Goal: Task Accomplishment & Management: Manage account settings

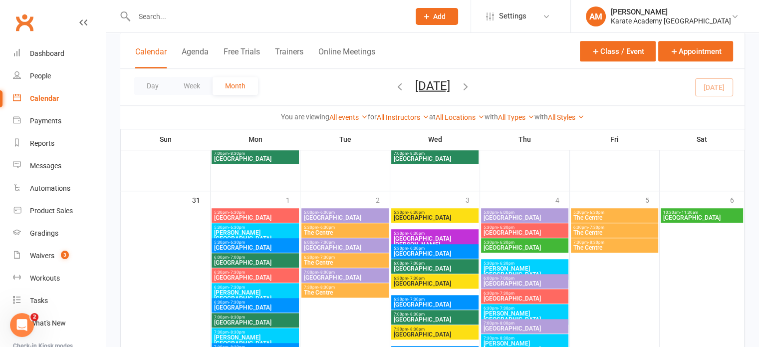
scroll to position [748, 0]
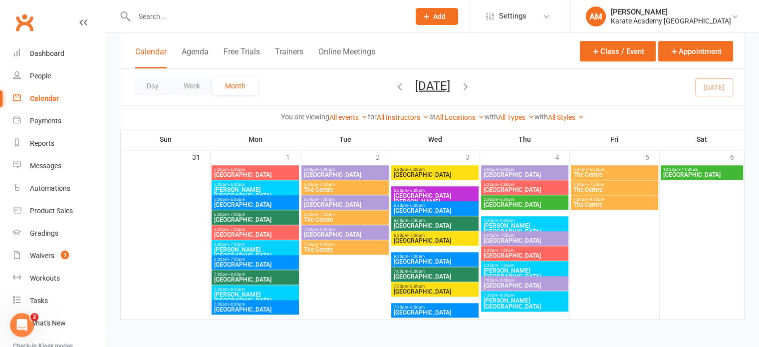
click at [245, 203] on span "Wolf Fields Primary School" at bounding box center [254, 205] width 83 height 6
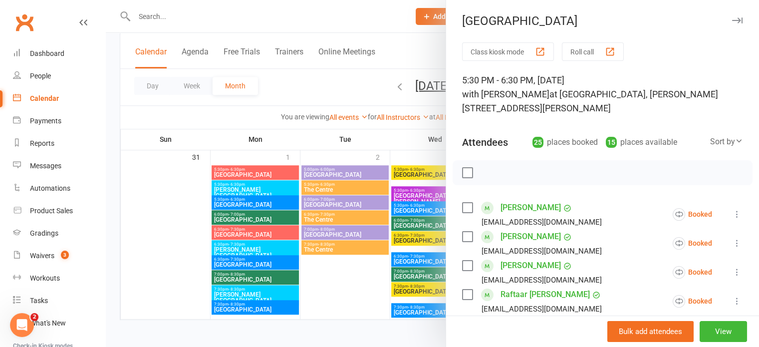
click at [711, 139] on div "Sort by" at bounding box center [726, 141] width 33 height 13
click at [683, 176] on link "First name" at bounding box center [692, 183] width 99 height 20
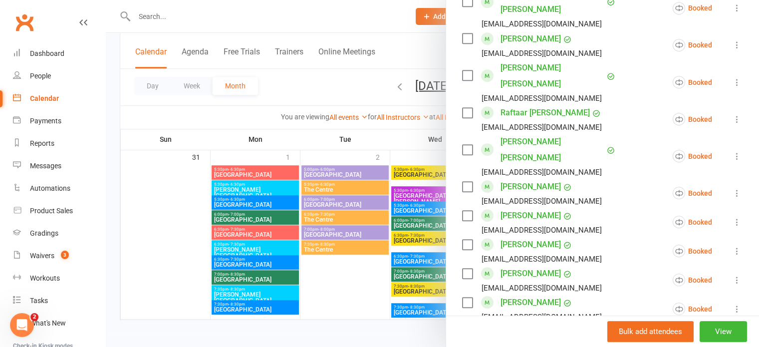
scroll to position [648, 0]
click at [732, 216] on icon at bounding box center [737, 221] width 10 height 10
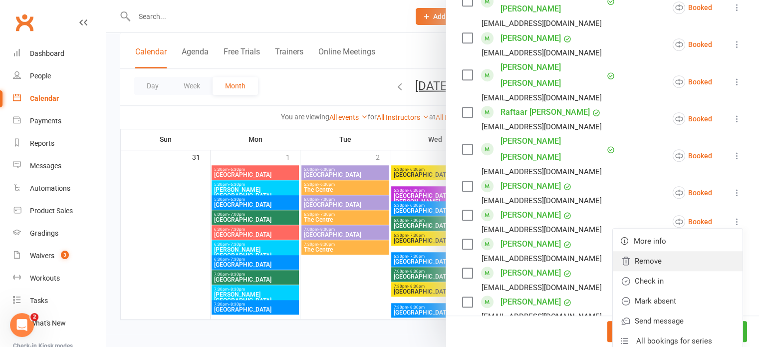
click at [677, 251] on link "Remove" at bounding box center [678, 261] width 130 height 20
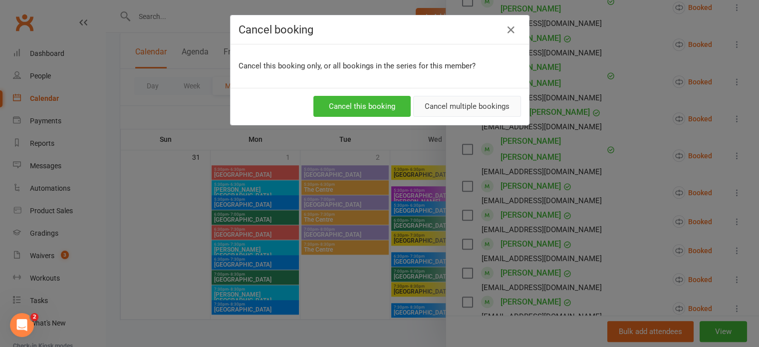
click at [490, 105] on button "Cancel multiple bookings" at bounding box center [467, 106] width 108 height 21
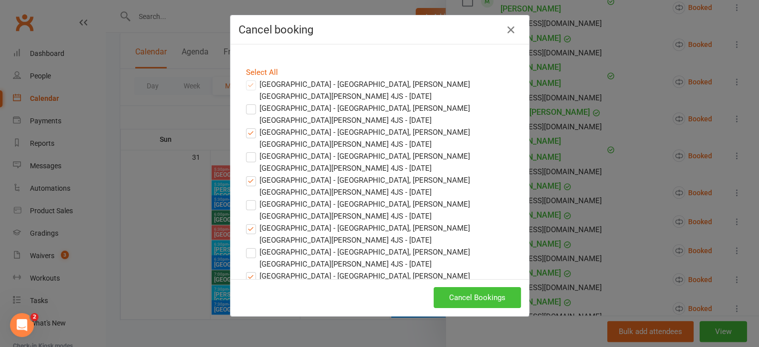
click at [474, 293] on button "Cancel Bookings" at bounding box center [476, 297] width 87 height 21
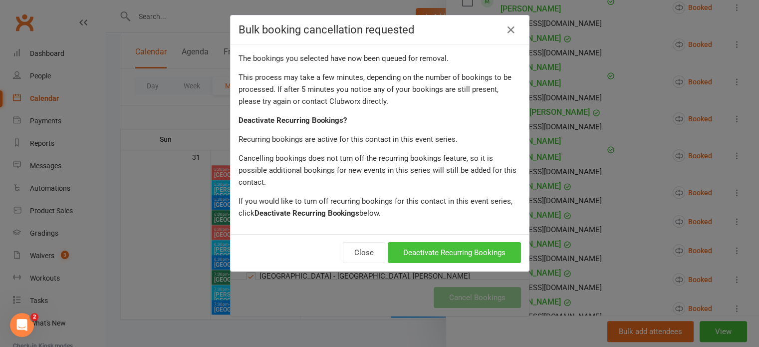
click at [473, 242] on button "Deactivate Recurring Bookings" at bounding box center [454, 252] width 133 height 21
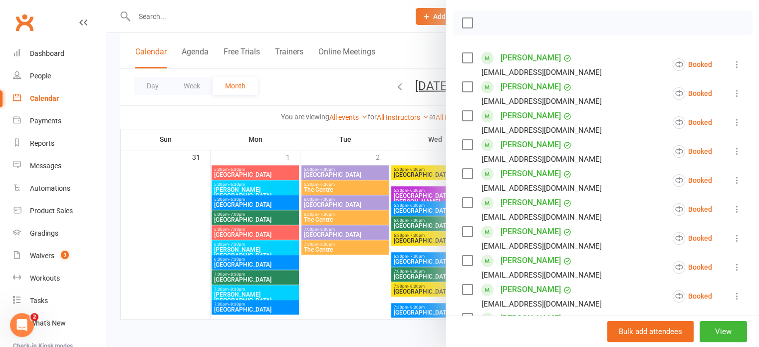
scroll to position [0, 0]
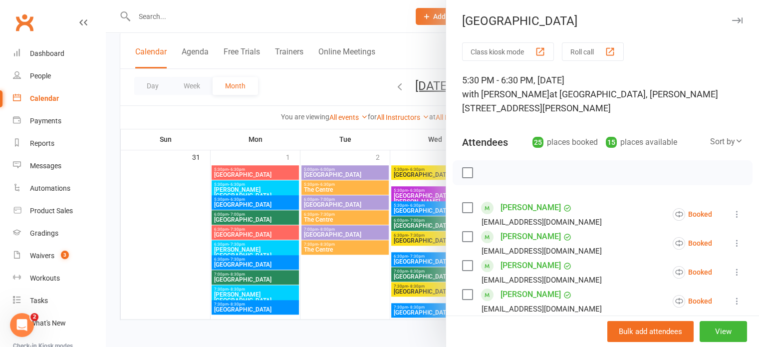
click at [732, 19] on icon "button" at bounding box center [737, 20] width 10 height 6
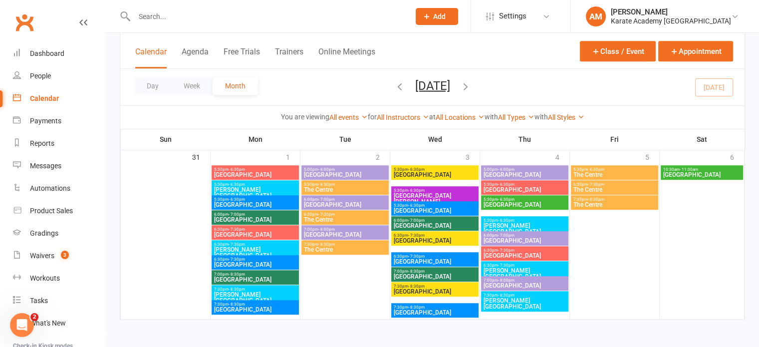
click at [259, 263] on span "Wolf Fields Primary School" at bounding box center [254, 264] width 83 height 6
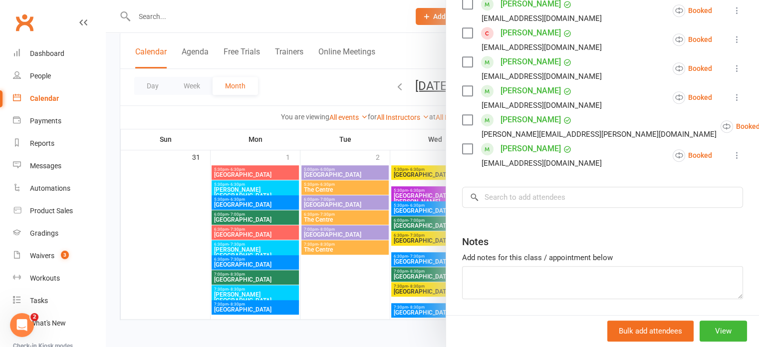
scroll to position [555, 0]
click at [540, 186] on input "search" at bounding box center [602, 196] width 281 height 21
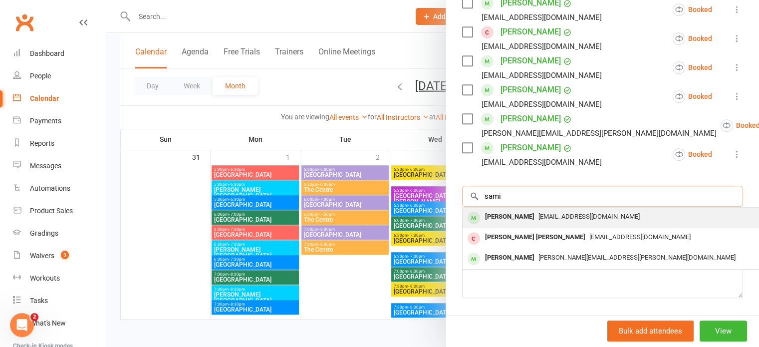
type input "sami"
click at [538, 212] on span "hebazamr93@gmail.com" at bounding box center [588, 215] width 101 height 7
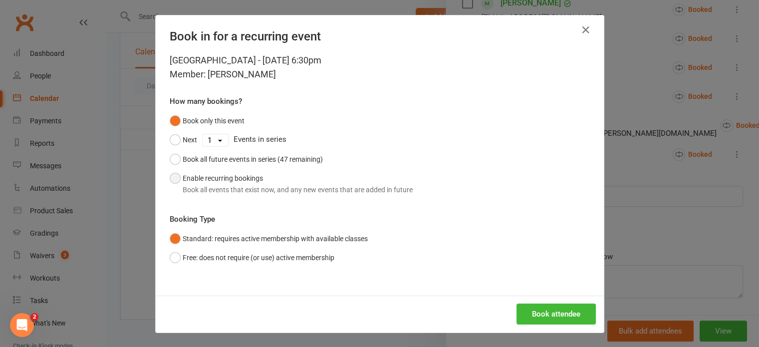
click at [214, 180] on button "Enable recurring bookings Book all events that exist now, and any new events th…" at bounding box center [291, 184] width 243 height 30
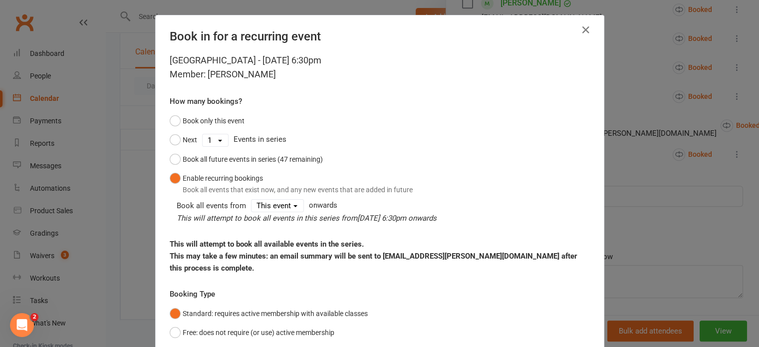
scroll to position [50, 0]
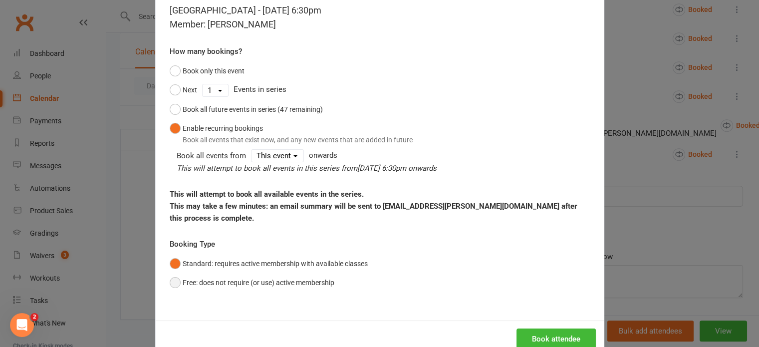
click at [272, 285] on button "Free: does not require (or use) active membership" at bounding box center [252, 282] width 165 height 19
click at [282, 266] on button "Standard: requires active membership with available classes" at bounding box center [269, 263] width 198 height 19
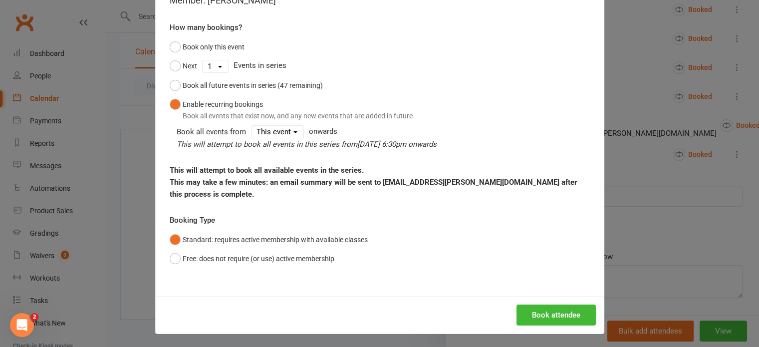
scroll to position [75, 0]
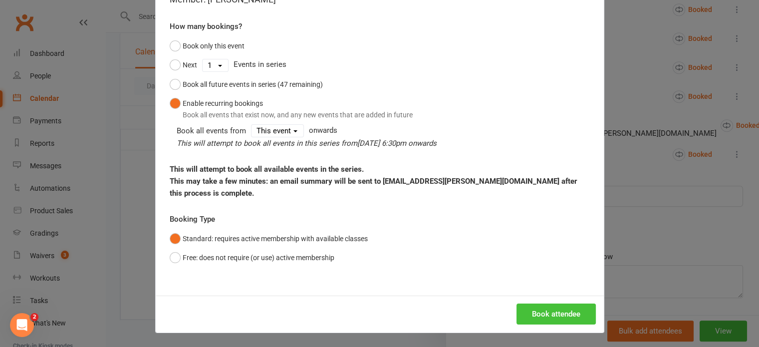
click at [555, 309] on button "Book attendee" at bounding box center [555, 313] width 79 height 21
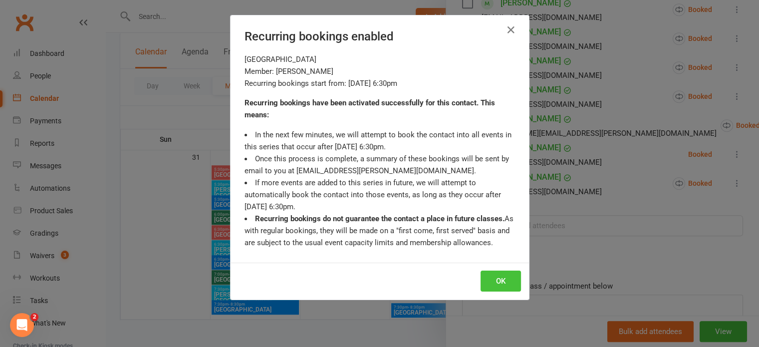
click at [503, 280] on button "OK" at bounding box center [500, 280] width 40 height 21
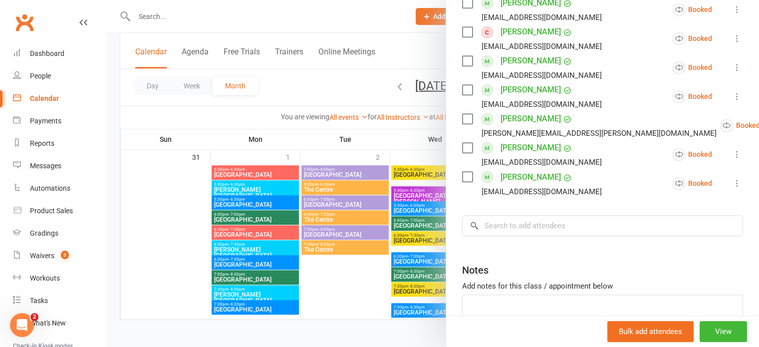
scroll to position [355, 0]
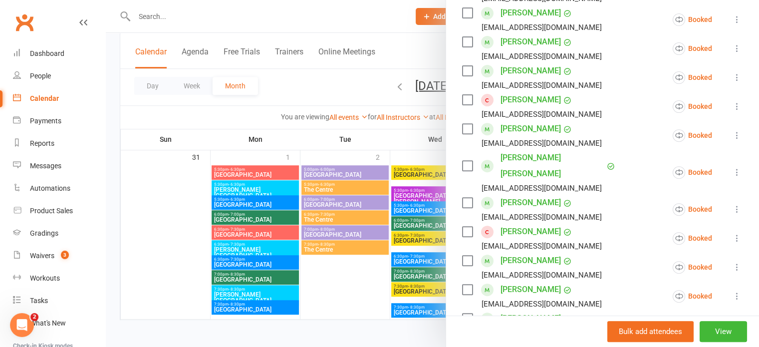
click at [732, 233] on icon at bounding box center [737, 238] width 10 height 10
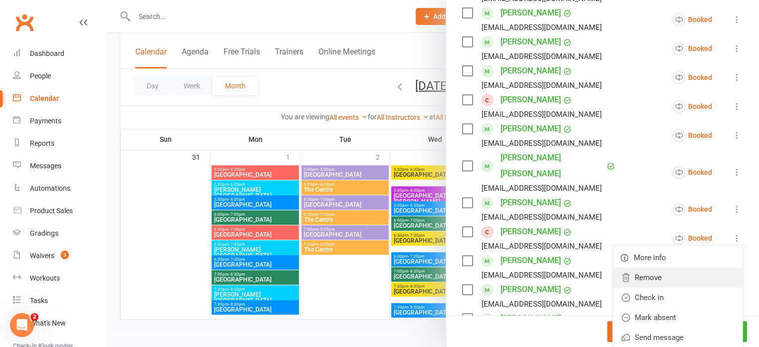
click at [659, 267] on link "Remove" at bounding box center [678, 277] width 130 height 20
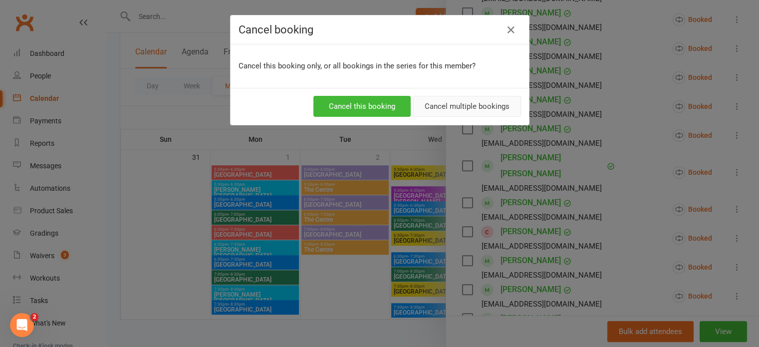
click at [453, 105] on button "Cancel multiple bookings" at bounding box center [467, 106] width 108 height 21
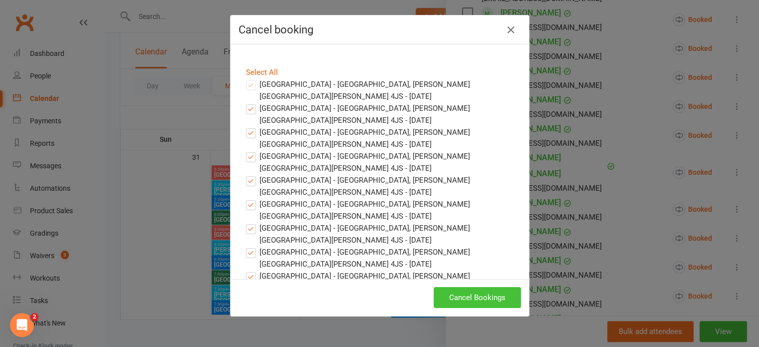
click at [482, 294] on button "Cancel Bookings" at bounding box center [476, 297] width 87 height 21
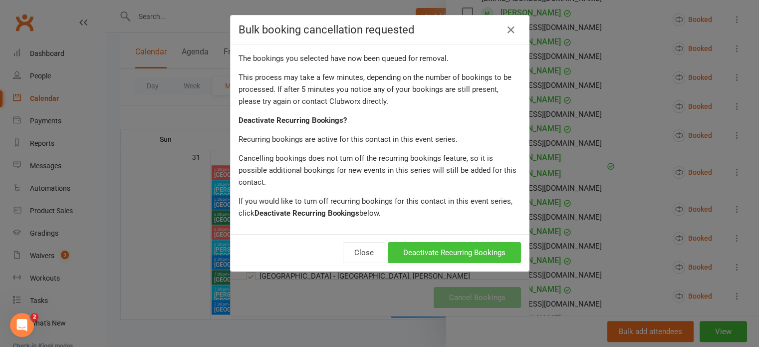
click at [453, 242] on button "Deactivate Recurring Bookings" at bounding box center [454, 252] width 133 height 21
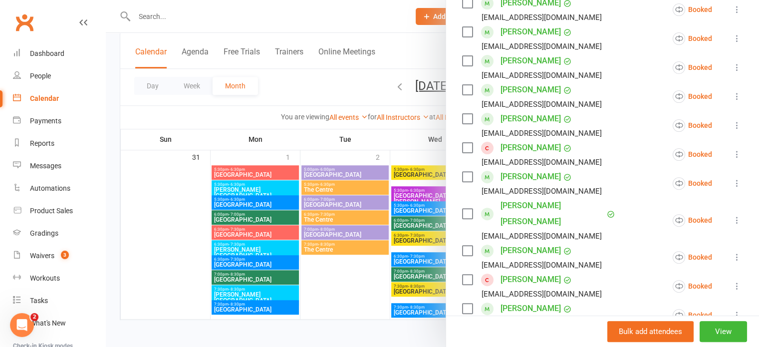
scroll to position [255, 0]
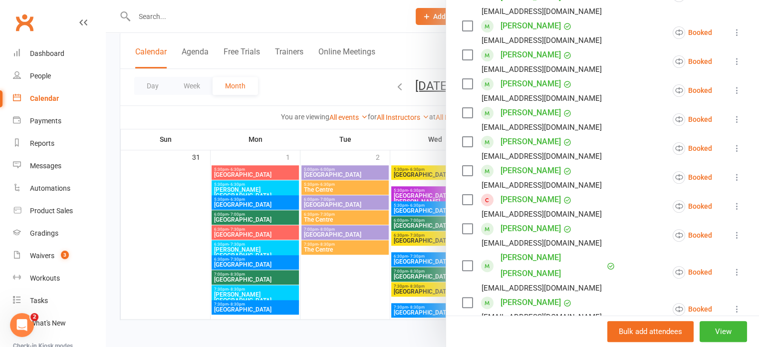
click at [732, 201] on icon at bounding box center [737, 206] width 10 height 10
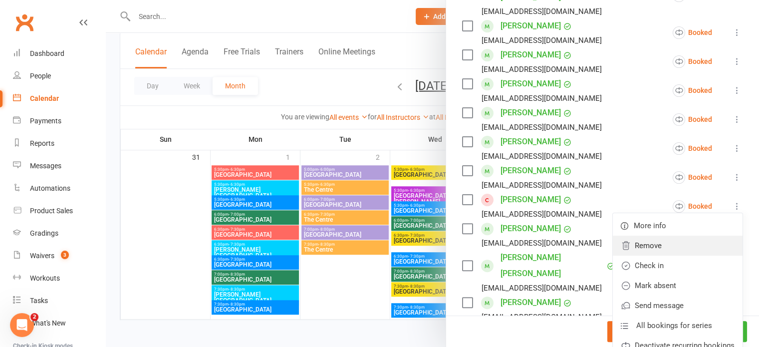
click at [670, 235] on link "Remove" at bounding box center [678, 245] width 130 height 20
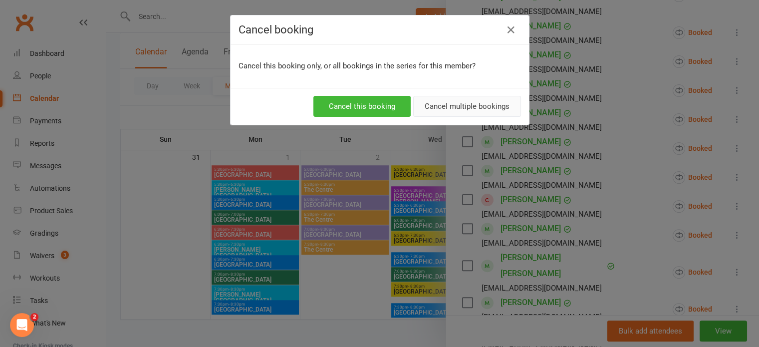
click at [470, 110] on button "Cancel multiple bookings" at bounding box center [467, 106] width 108 height 21
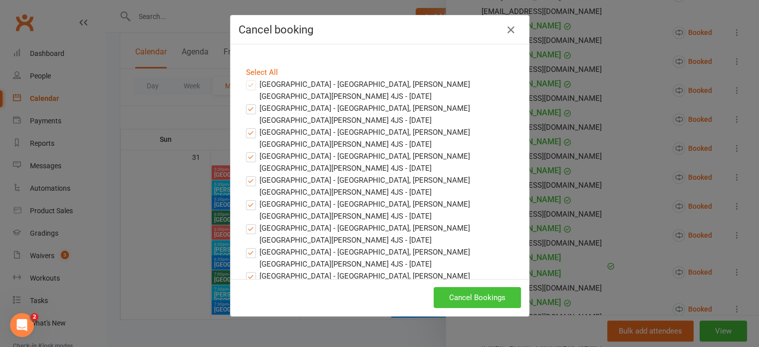
click at [478, 295] on button "Cancel Bookings" at bounding box center [476, 297] width 87 height 21
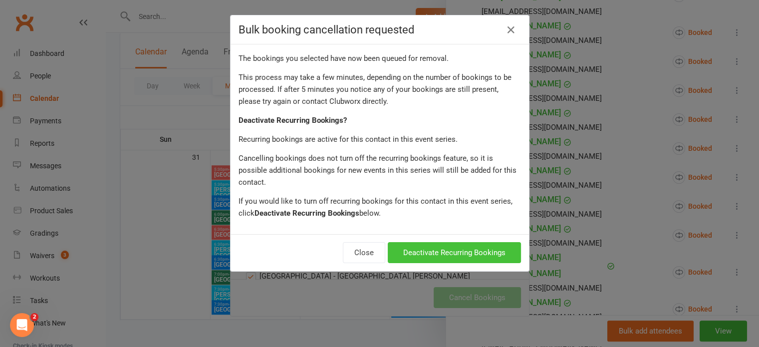
click at [463, 242] on button "Deactivate Recurring Bookings" at bounding box center [454, 252] width 133 height 21
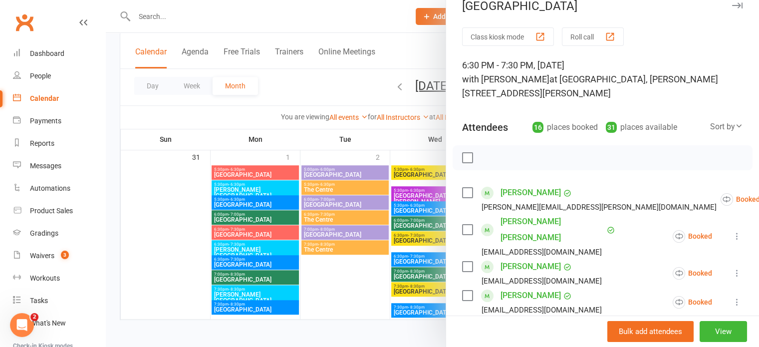
scroll to position [6, 0]
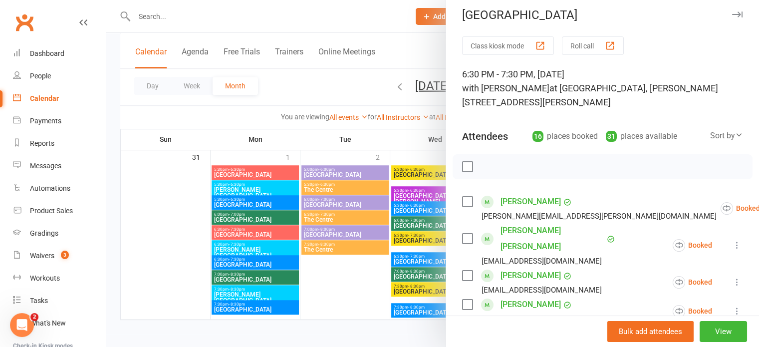
click at [732, 14] on icon "button" at bounding box center [737, 14] width 10 height 6
